Goal: Navigation & Orientation: Find specific page/section

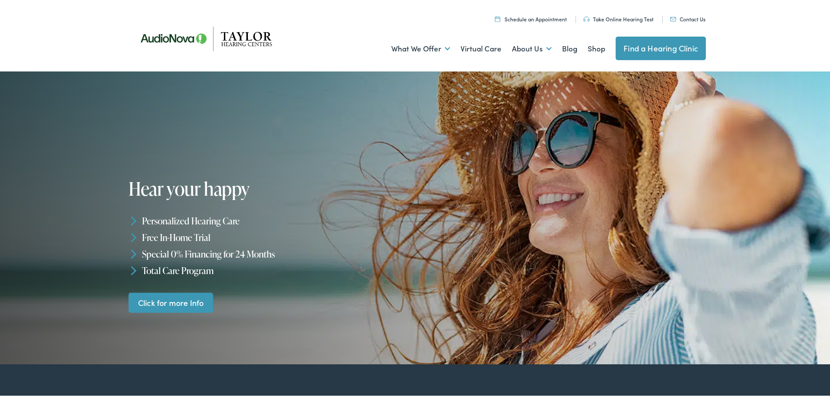
click at [554, 19] on link "Schedule an Appointment" at bounding box center [531, 17] width 72 height 7
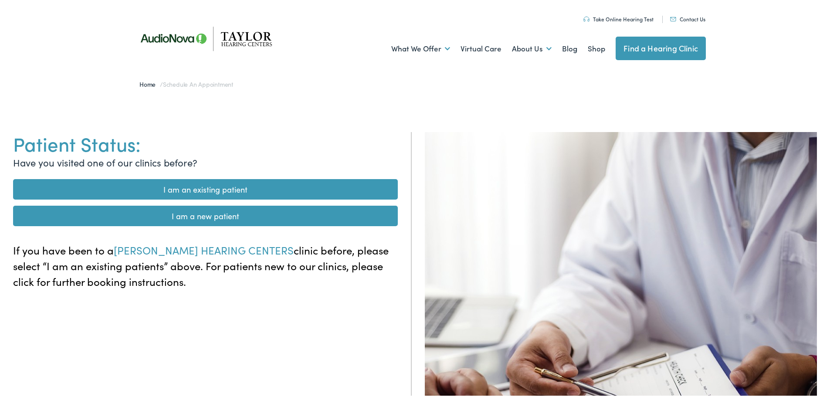
click at [640, 16] on link "Take Online Hearing Test" at bounding box center [618, 17] width 70 height 7
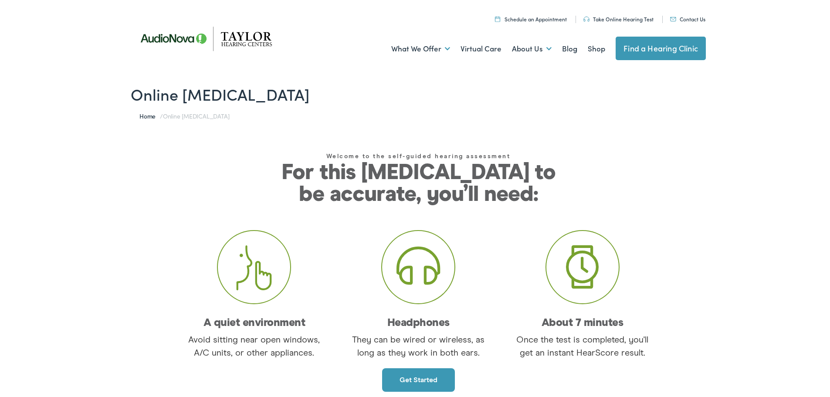
click at [656, 48] on link "Find a Hearing Clinic" at bounding box center [660, 47] width 90 height 24
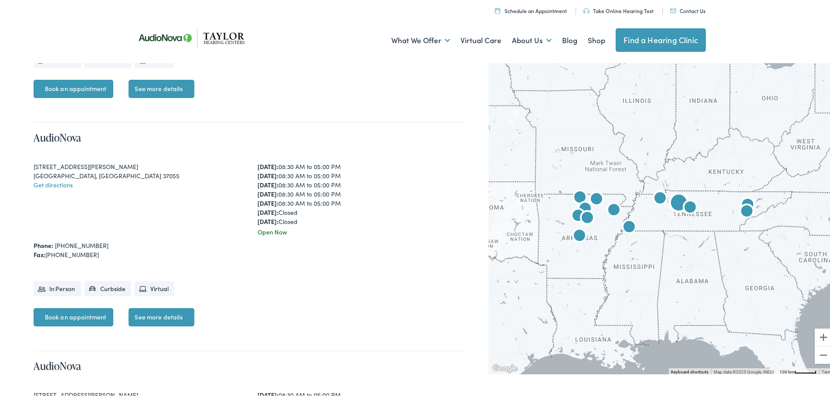
scroll to position [610, 0]
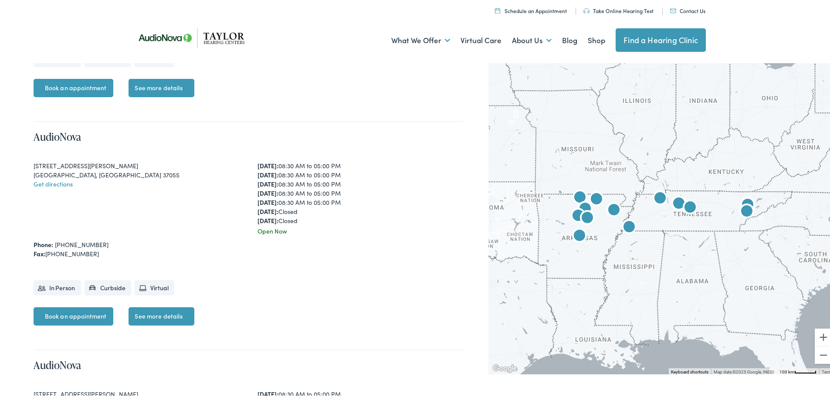
click at [671, 201] on img "AudioNova" at bounding box center [678, 202] width 21 height 21
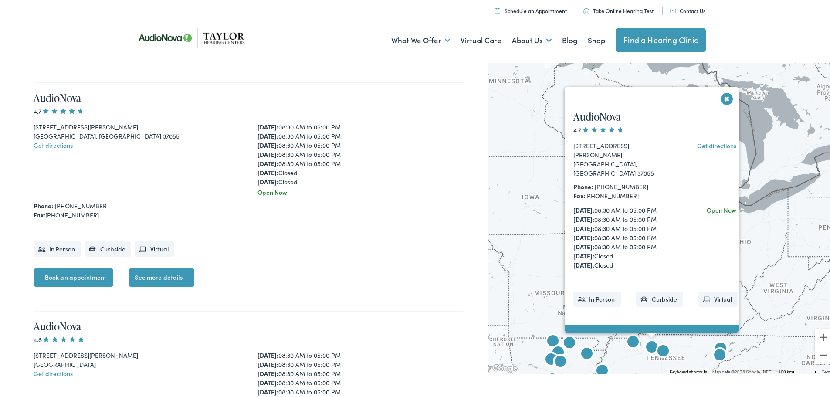
scroll to position [651, 0]
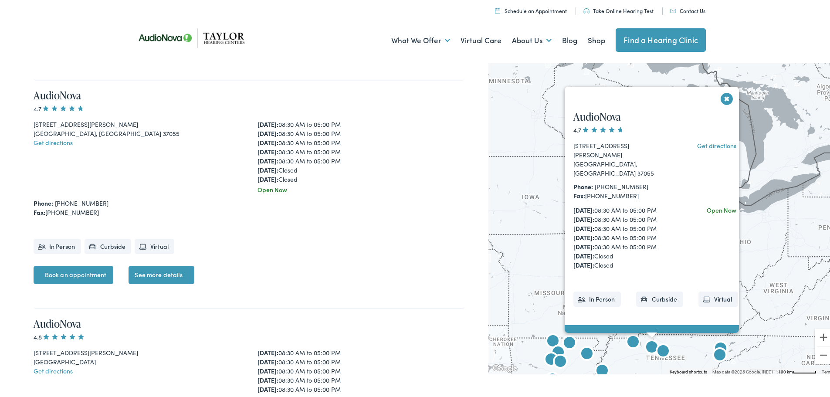
click at [659, 351] on img "AudioNova" at bounding box center [662, 350] width 21 height 21
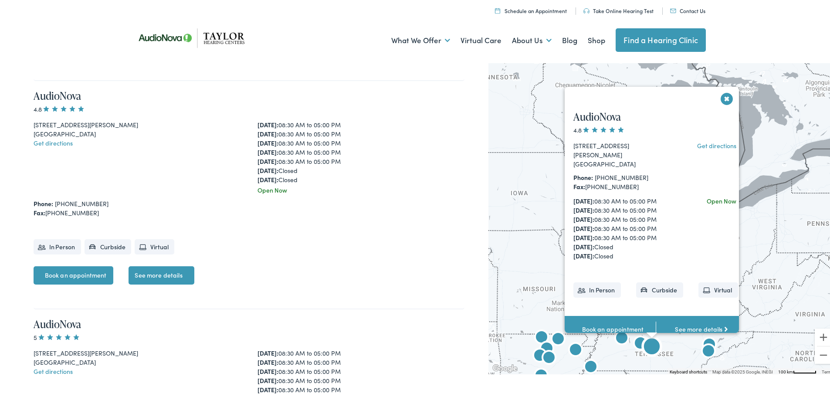
scroll to position [879, 0]
click at [767, 297] on div "AudioNova 4.8 4091 Mallory Ln, Suite 122 Franklin, TN 37067 Get directions Phon…" at bounding box center [662, 216] width 348 height 314
click at [613, 338] on img "AudioNova" at bounding box center [621, 337] width 21 height 21
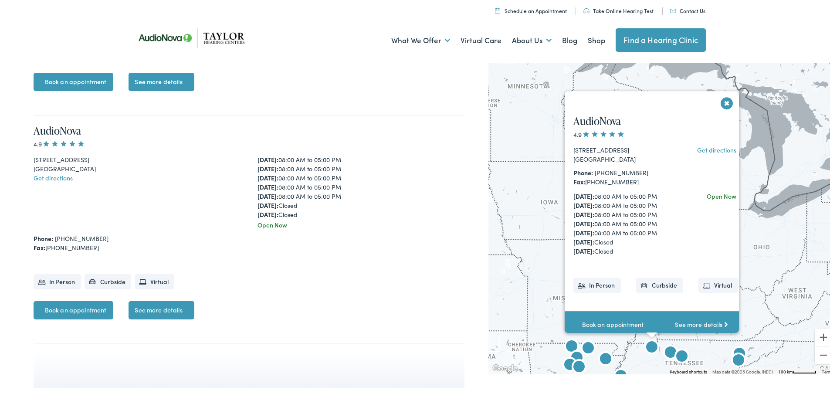
scroll to position [2932, 0]
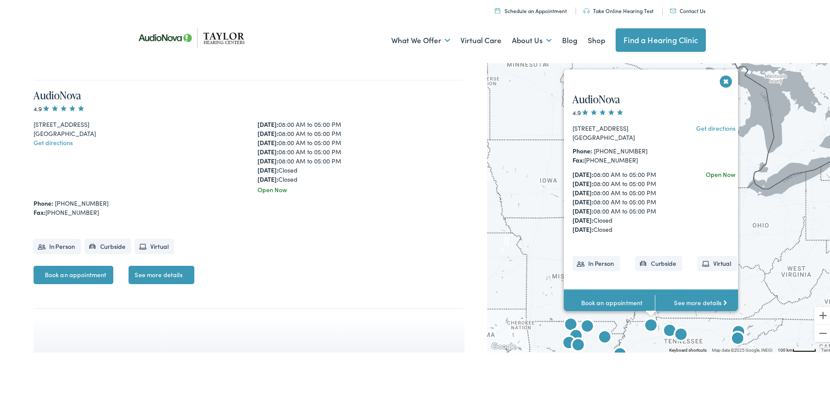
click at [736, 327] on img "Taylor Hearing Centers by AudioNova" at bounding box center [737, 337] width 21 height 21
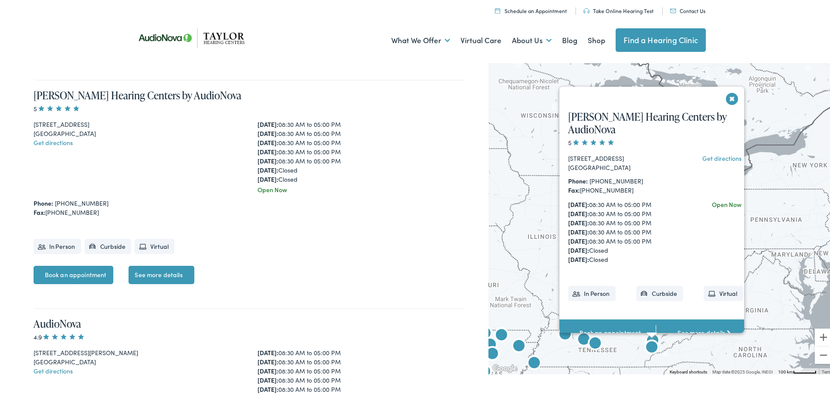
click at [650, 348] on img "Taylor Hearing Centers by AudioNova" at bounding box center [651, 346] width 21 height 21
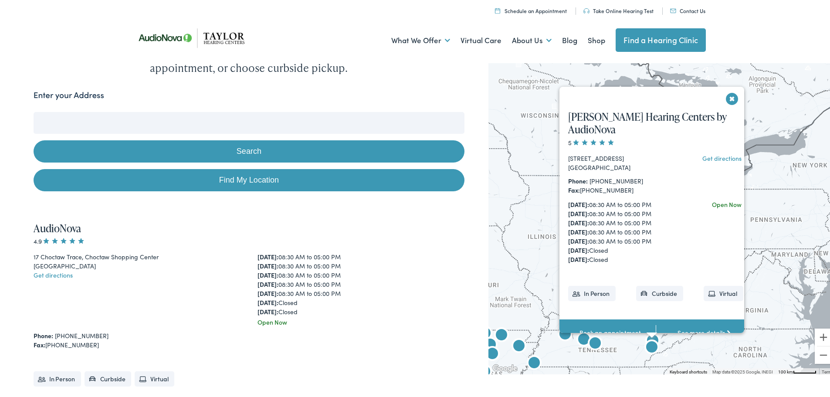
scroll to position [0, 0]
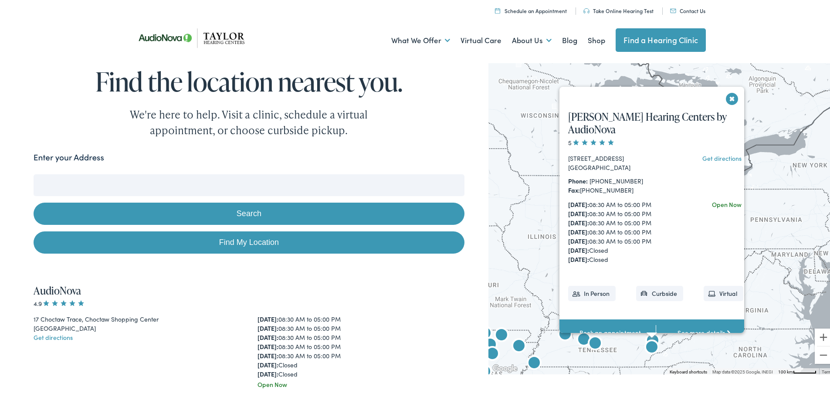
click at [727, 101] on div "Taylor Hearing Centers by AudioNova 5 1617 East Broadway Maryville, TN 37804 Ge…" at bounding box center [655, 222] width 192 height 244
click at [727, 96] on button "Close" at bounding box center [731, 96] width 15 height 15
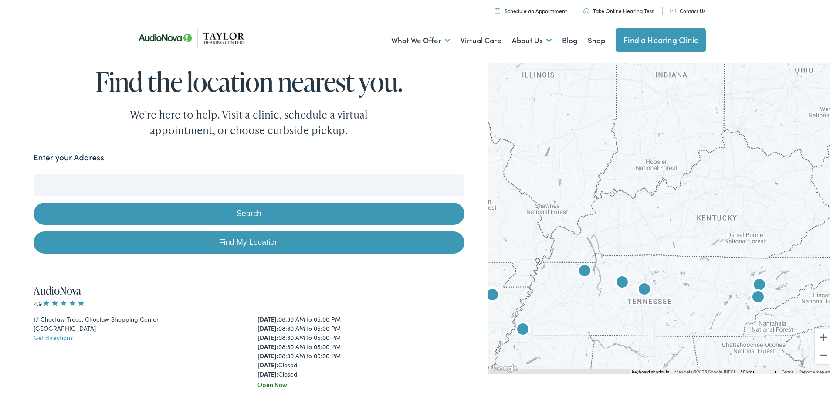
drag, startPoint x: 627, startPoint y: 300, endPoint x: 739, endPoint y: 179, distance: 165.2
click at [736, 182] on div at bounding box center [662, 216] width 348 height 314
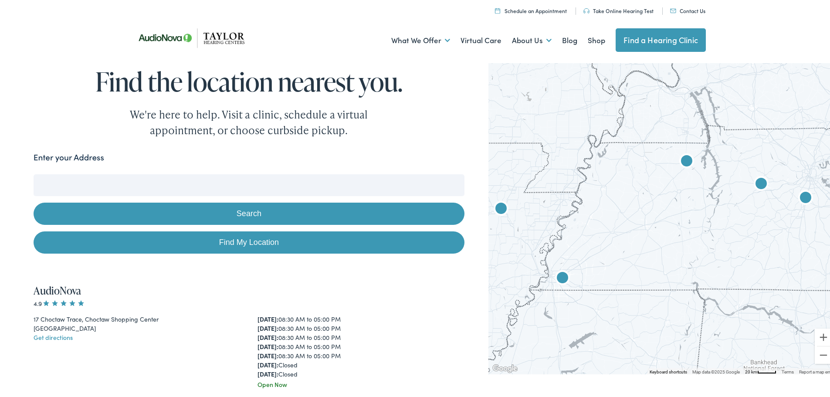
drag, startPoint x: 536, startPoint y: 313, endPoint x: 611, endPoint y: 251, distance: 97.5
click at [611, 251] on div at bounding box center [662, 216] width 348 height 314
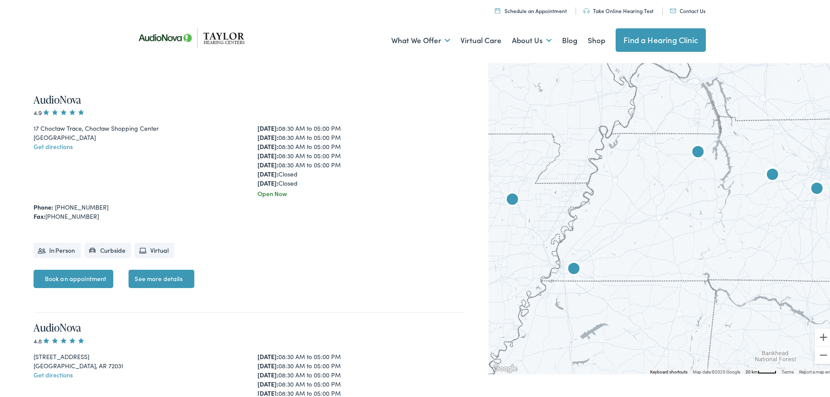
scroll to position [348, 0]
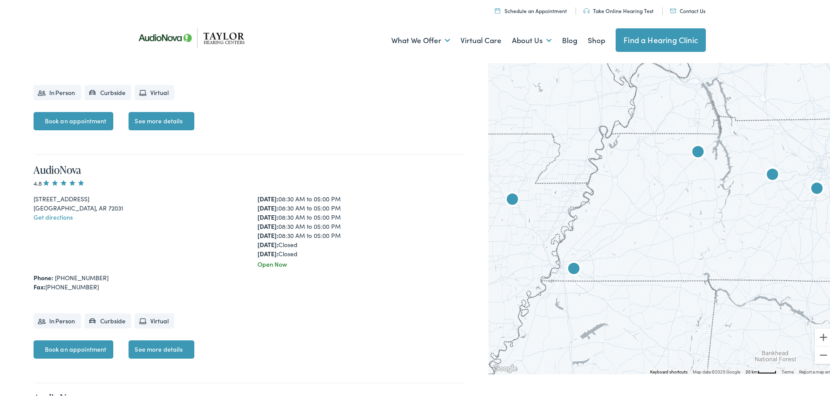
click at [672, 207] on div at bounding box center [662, 216] width 348 height 314
click at [572, 269] on img "AudioNova" at bounding box center [573, 267] width 21 height 21
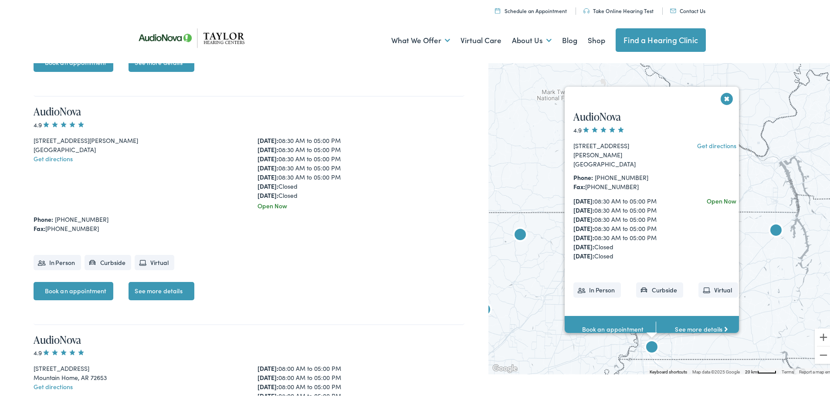
scroll to position [2248, 0]
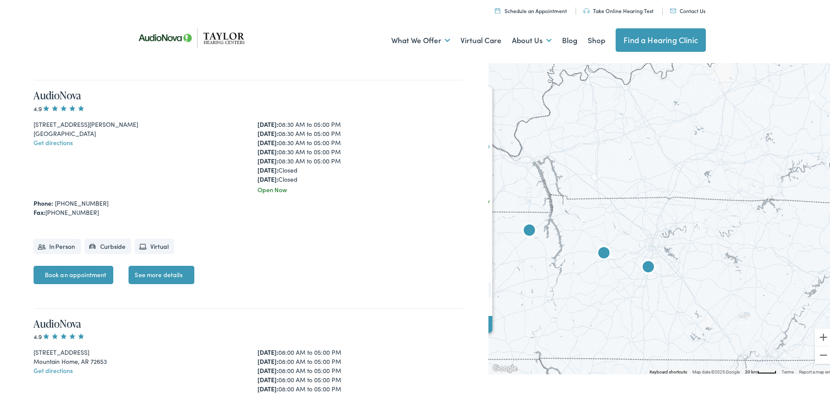
drag, startPoint x: 775, startPoint y: 286, endPoint x: 525, endPoint y: 286, distance: 249.5
click at [525, 286] on div "AudioNova 4.9 681 S. White Station Road, Suite 105 Memphis, TN 38117 Get direct…" at bounding box center [662, 216] width 348 height 314
click at [526, 233] on img "AudioNova" at bounding box center [529, 229] width 21 height 21
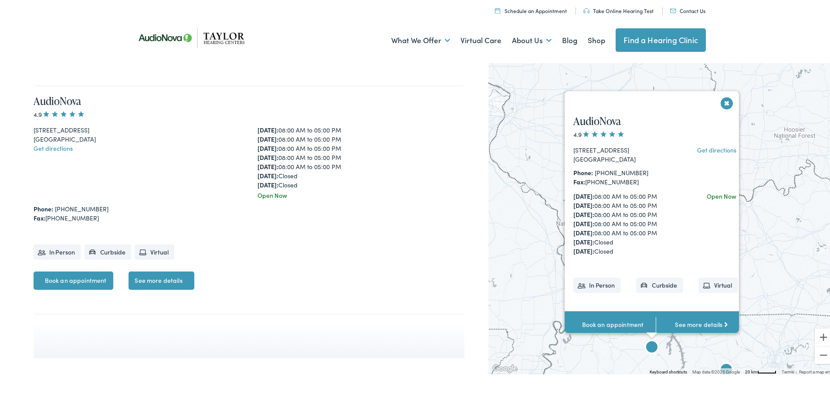
scroll to position [2932, 0]
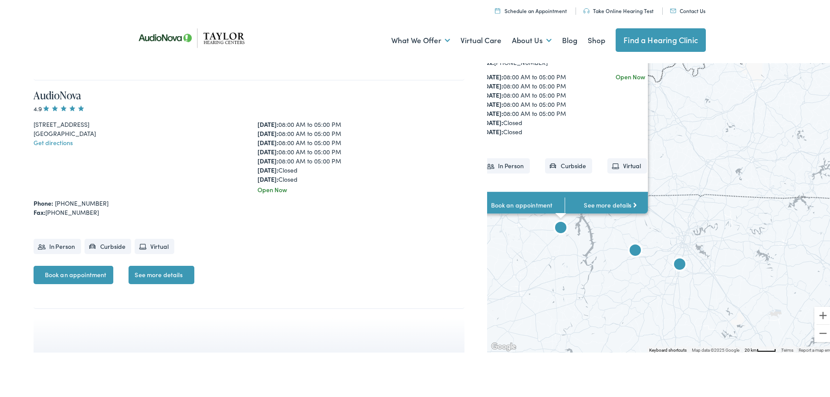
drag, startPoint x: 776, startPoint y: 281, endPoint x: 669, endPoint y: 168, distance: 156.5
click at [669, 168] on div "AudioNova 4.9 307 North Market St Paris, TN 38242 Get directions Phone: 731-642…" at bounding box center [661, 194] width 349 height 314
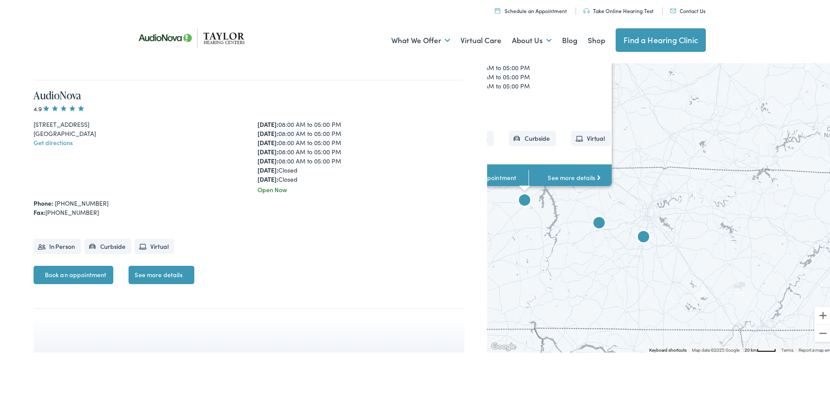
click at [595, 224] on img "AudioNova" at bounding box center [598, 222] width 21 height 21
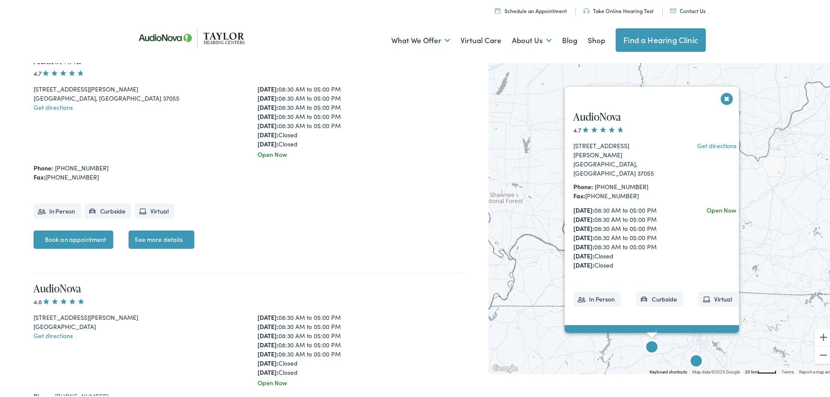
scroll to position [651, 0]
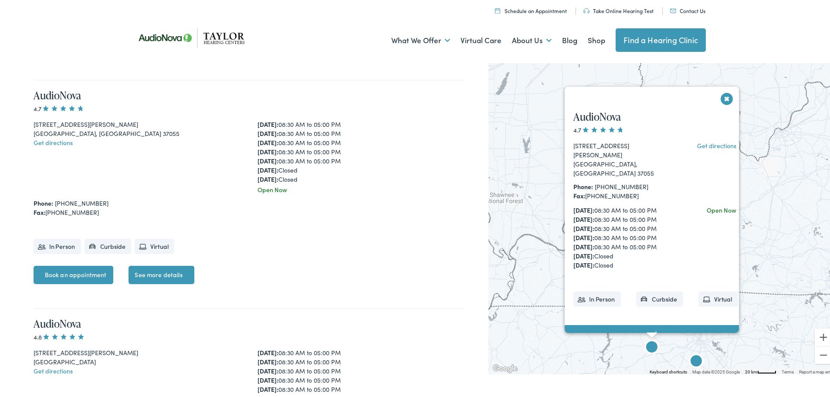
click at [693, 361] on img "AudioNova" at bounding box center [695, 360] width 21 height 21
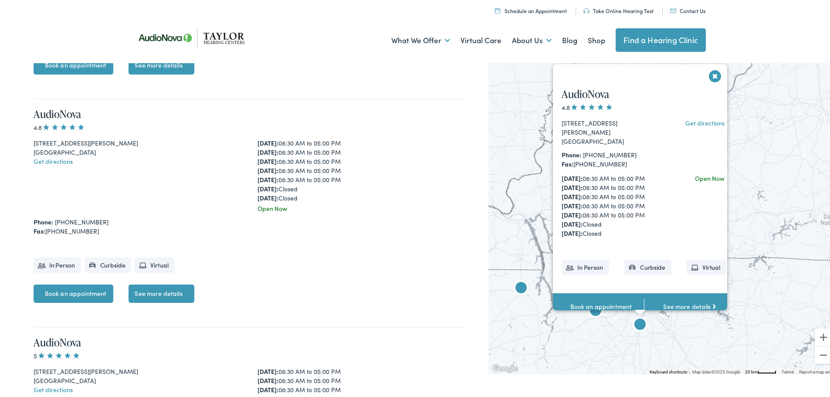
scroll to position [879, 0]
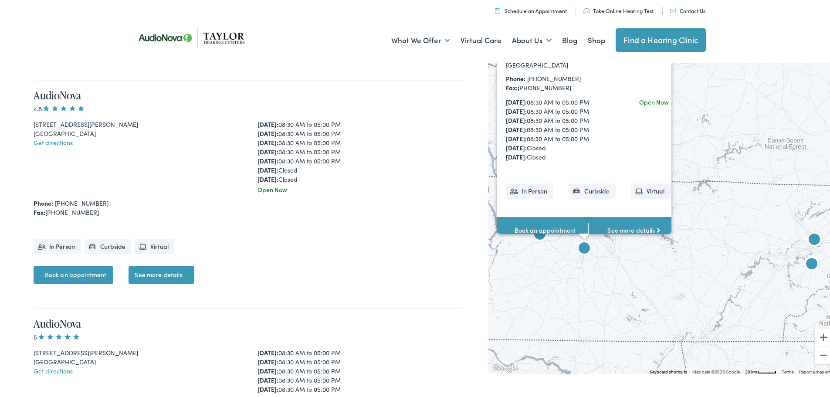
drag, startPoint x: 773, startPoint y: 335, endPoint x: 704, endPoint y: 229, distance: 126.5
click at [704, 229] on div "AudioNova 4.8 4091 Mallory Ln, Suite 122 Franklin, TN 37067 Get directions Phon…" at bounding box center [662, 216] width 348 height 314
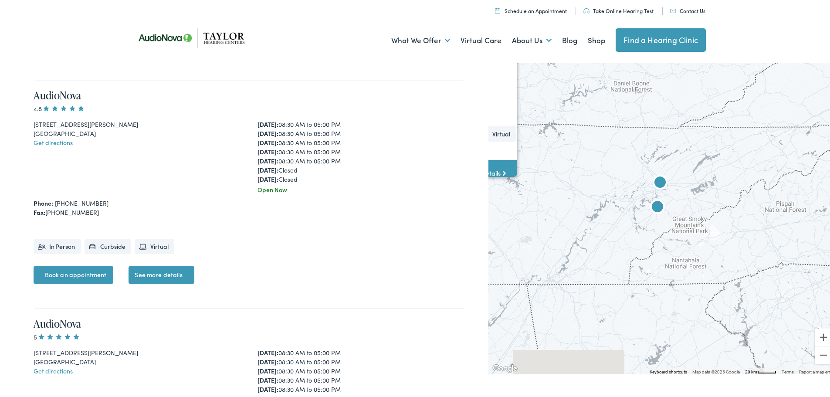
drag, startPoint x: 625, startPoint y: 231, endPoint x: 594, endPoint y: 214, distance: 35.5
click at [594, 214] on div "AudioNova 4.8 4091 Mallory Ln, Suite 122 Franklin, TN 37067 Get directions Phon…" at bounding box center [662, 216] width 348 height 314
click at [655, 179] on img "Taylor Hearing Centers by AudioNova" at bounding box center [659, 181] width 21 height 21
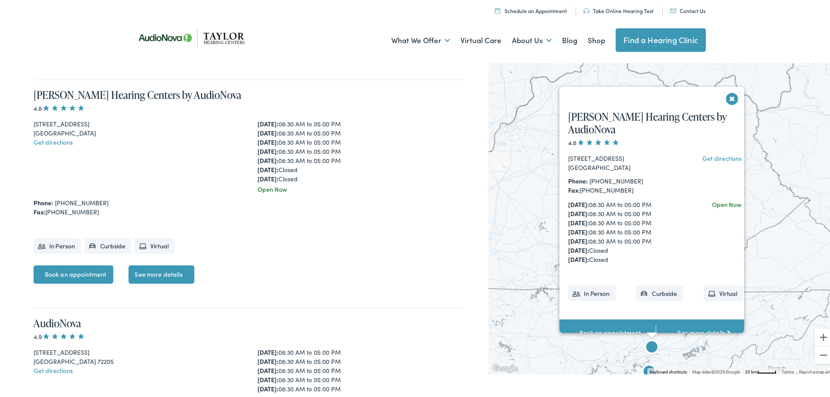
click at [648, 350] on img "Taylor Hearing Centers by AudioNova" at bounding box center [651, 346] width 21 height 21
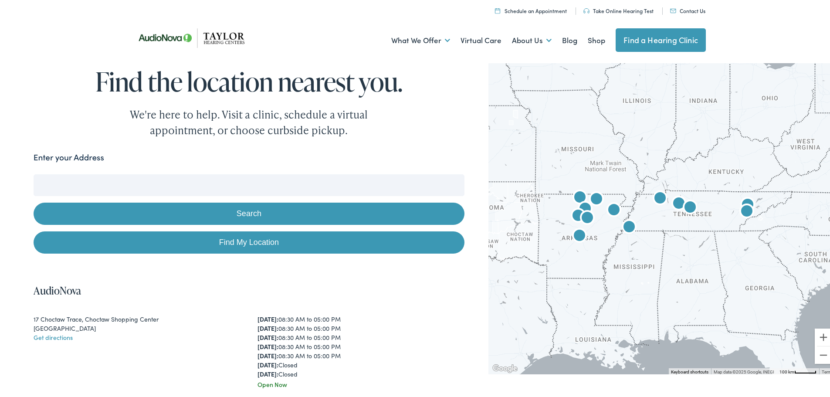
click at [289, 217] on button "Search" at bounding box center [249, 212] width 431 height 22
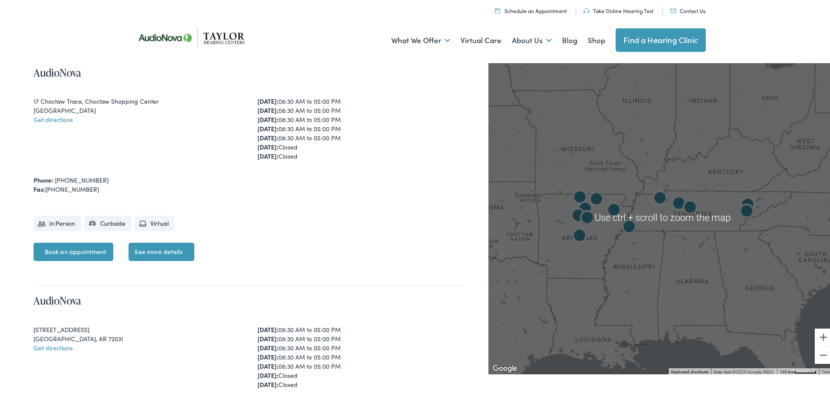
scroll to position [44, 0]
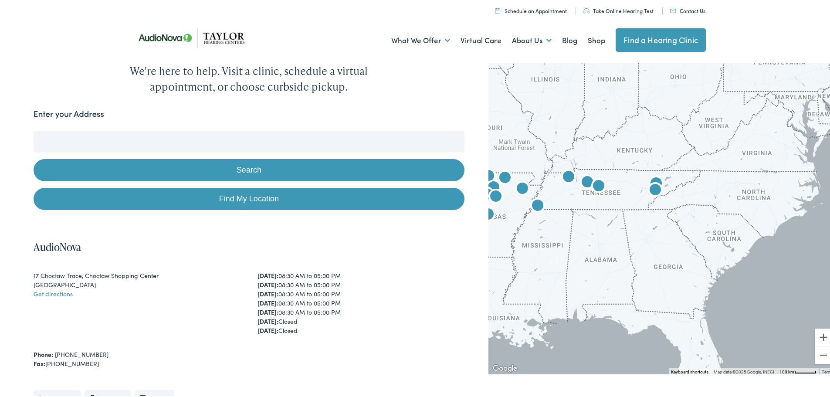
drag, startPoint x: 729, startPoint y: 222, endPoint x: 638, endPoint y: 196, distance: 94.6
click at [638, 196] on div at bounding box center [662, 216] width 348 height 314
click at [581, 181] on img "AudioNova" at bounding box center [587, 181] width 21 height 21
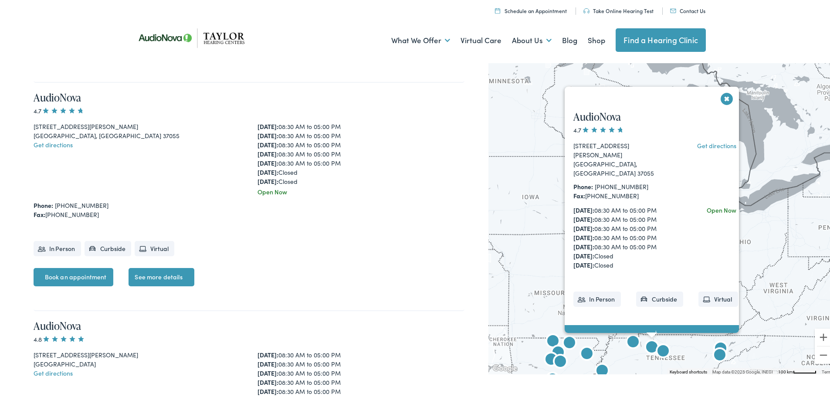
scroll to position [651, 0]
